Goal: Task Accomplishment & Management: Manage account settings

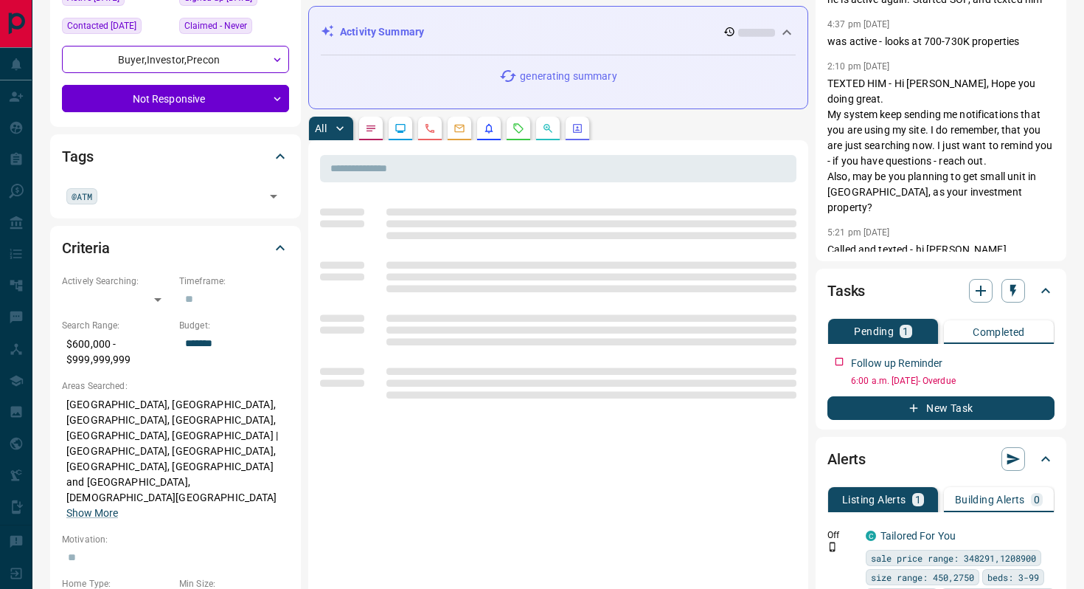
scroll to position [198, 0]
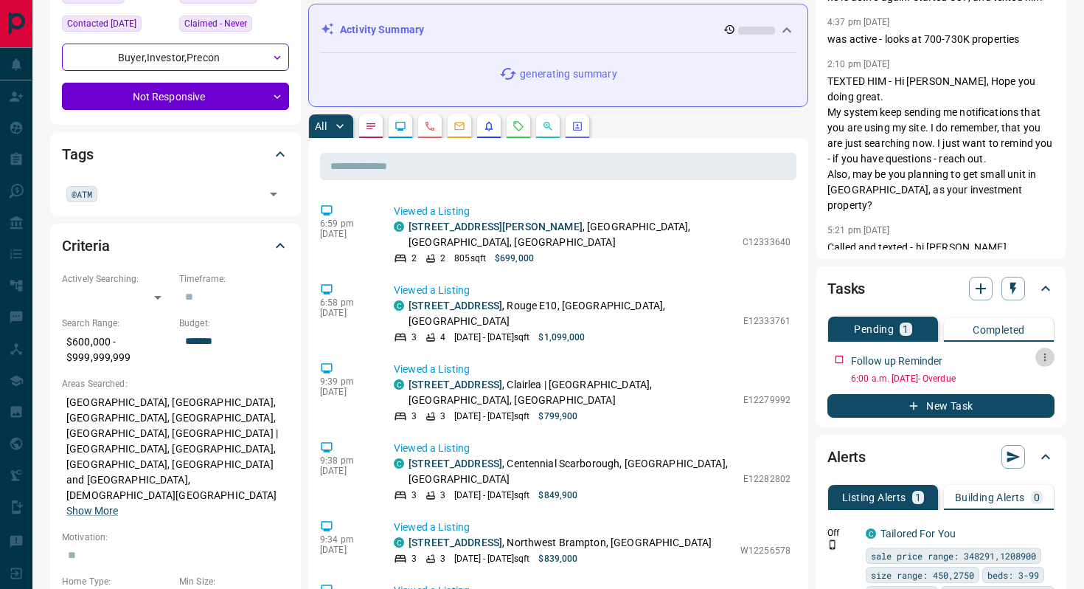
click at [1042, 358] on icon "button" at bounding box center [1045, 357] width 12 height 12
click at [1022, 382] on li "Edit" at bounding box center [1021, 385] width 65 height 22
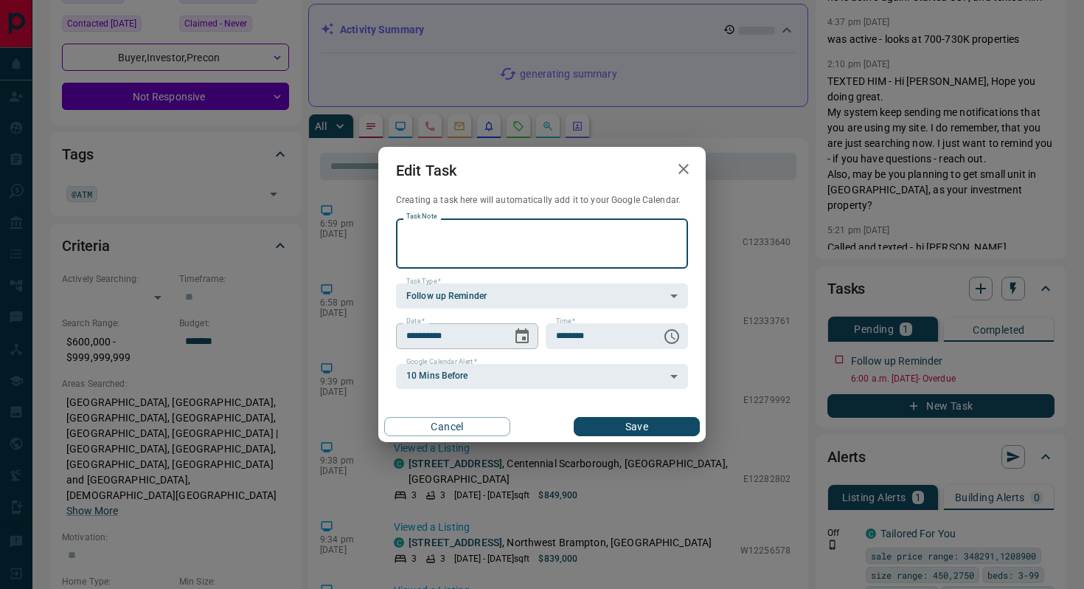
click at [507, 344] on div "**********" at bounding box center [467, 335] width 142 height 25
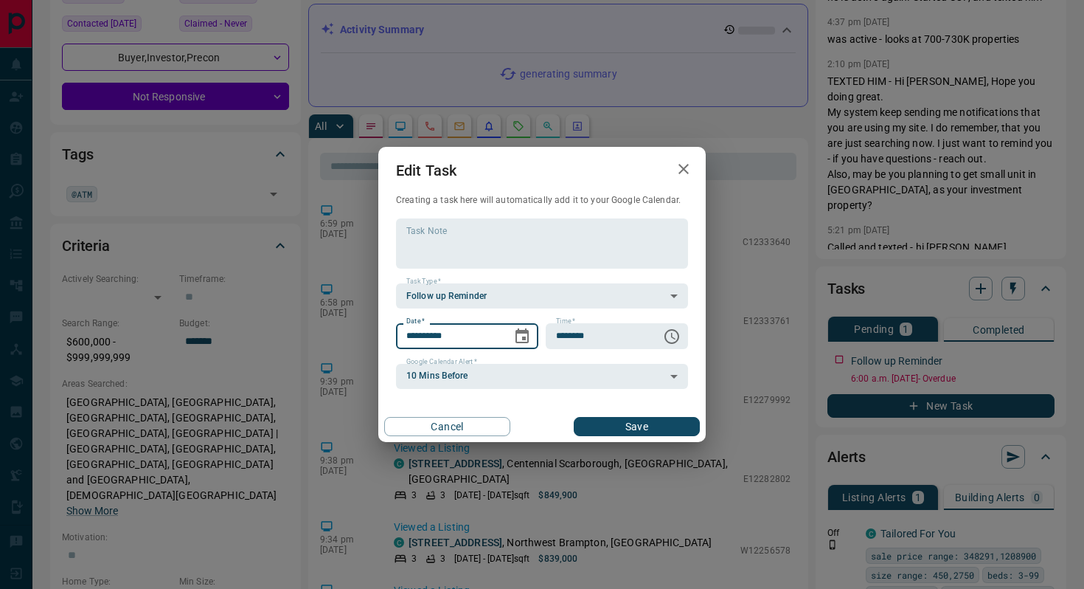
click at [523, 327] on icon "Choose date, selected date is Aug 12, 2025" at bounding box center [522, 336] width 18 height 18
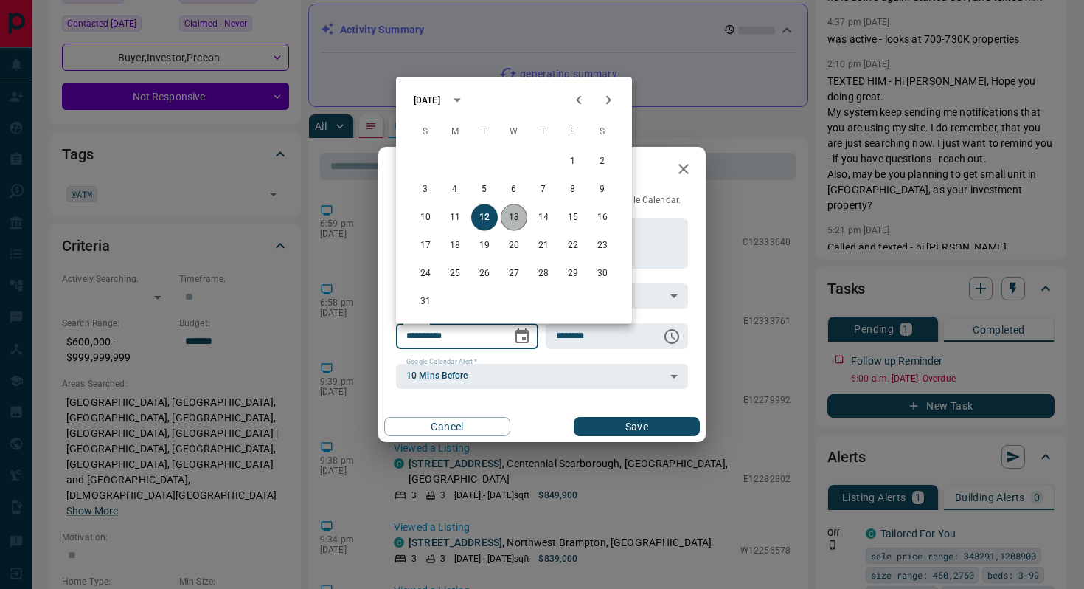
drag, startPoint x: 517, startPoint y: 214, endPoint x: 518, endPoint y: 224, distance: 10.4
click at [518, 224] on button "13" at bounding box center [514, 217] width 27 height 27
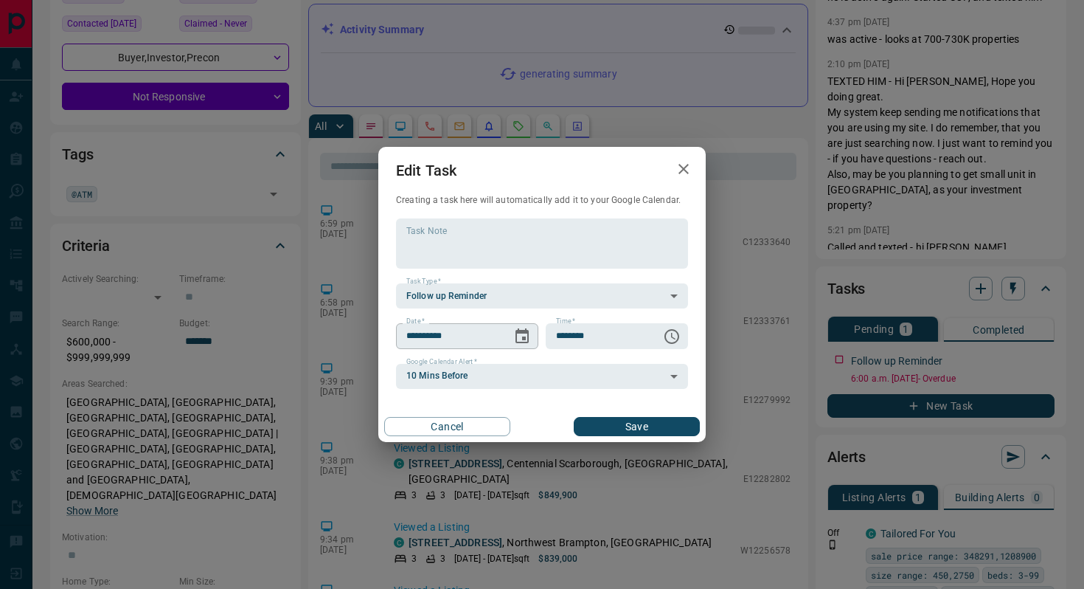
click at [519, 336] on icon "Choose date, selected date is Aug 13, 2025" at bounding box center [522, 336] width 18 height 18
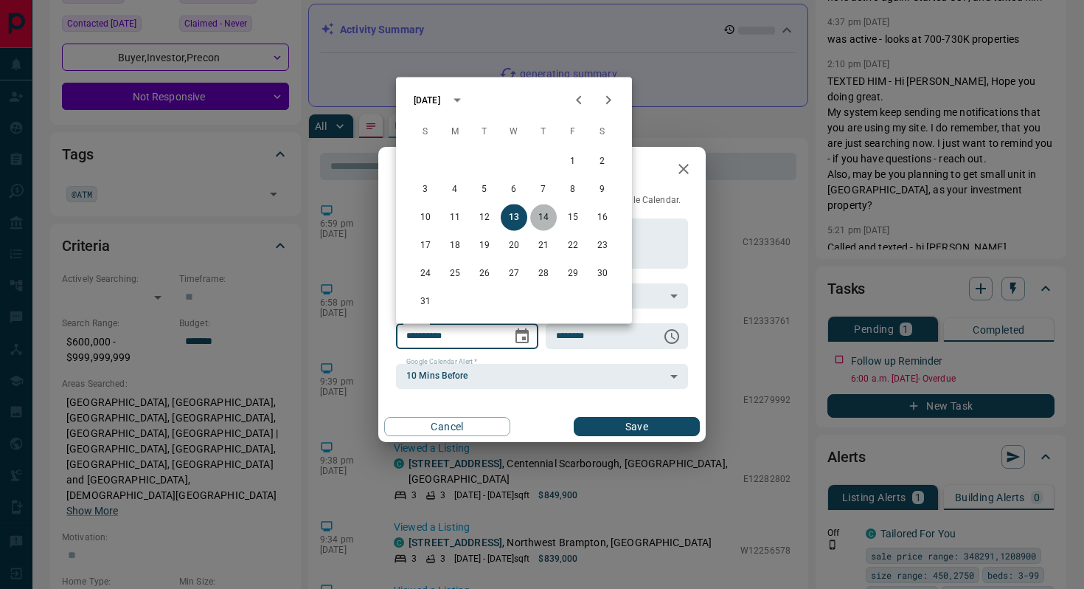
click at [543, 216] on button "14" at bounding box center [543, 217] width 27 height 27
type input "**********"
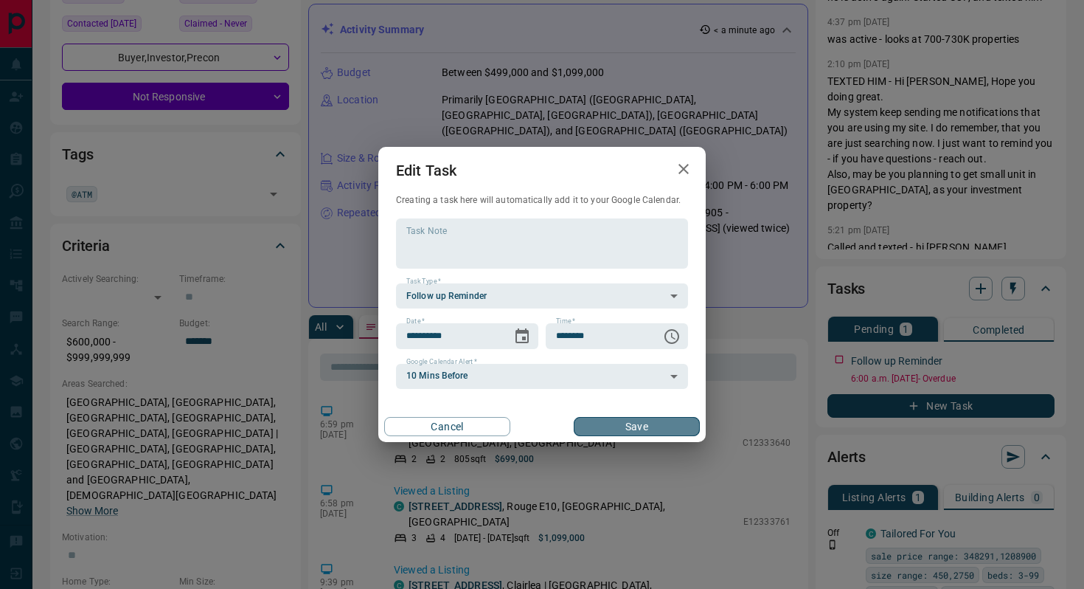
click at [631, 426] on button "Save" at bounding box center [637, 426] width 126 height 19
